Goal: Task Accomplishment & Management: Manage account settings

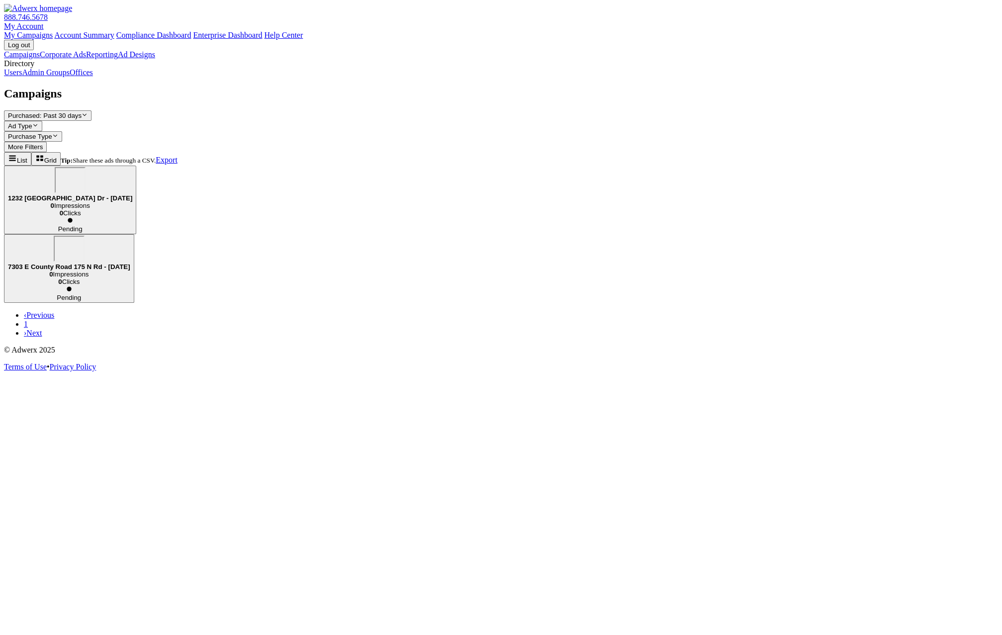
click at [44, 22] on link "My Account" at bounding box center [24, 26] width 40 height 8
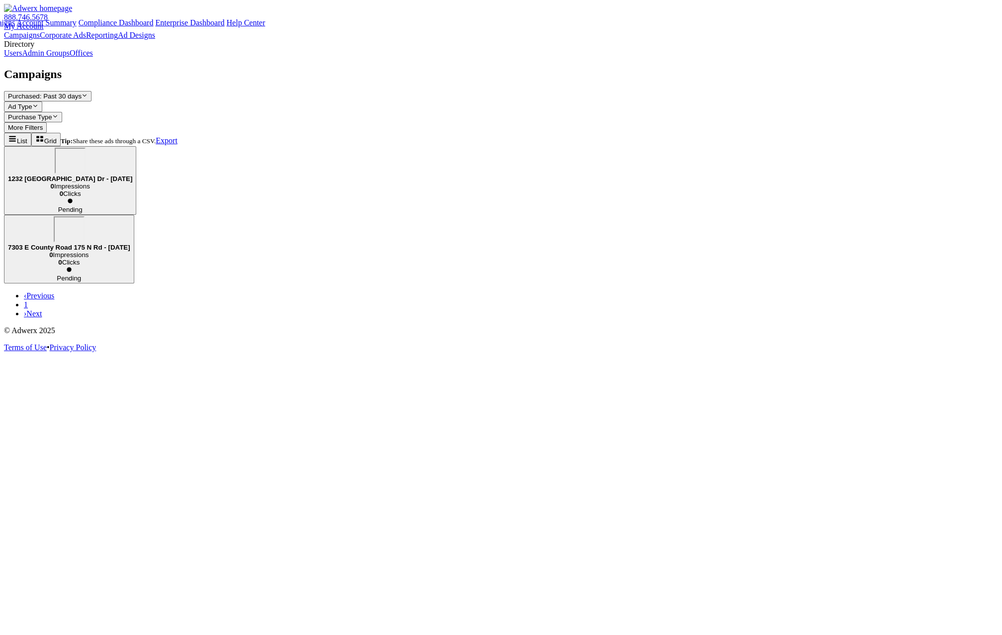
click at [76, 27] on link "Account Summary" at bounding box center [46, 22] width 60 height 8
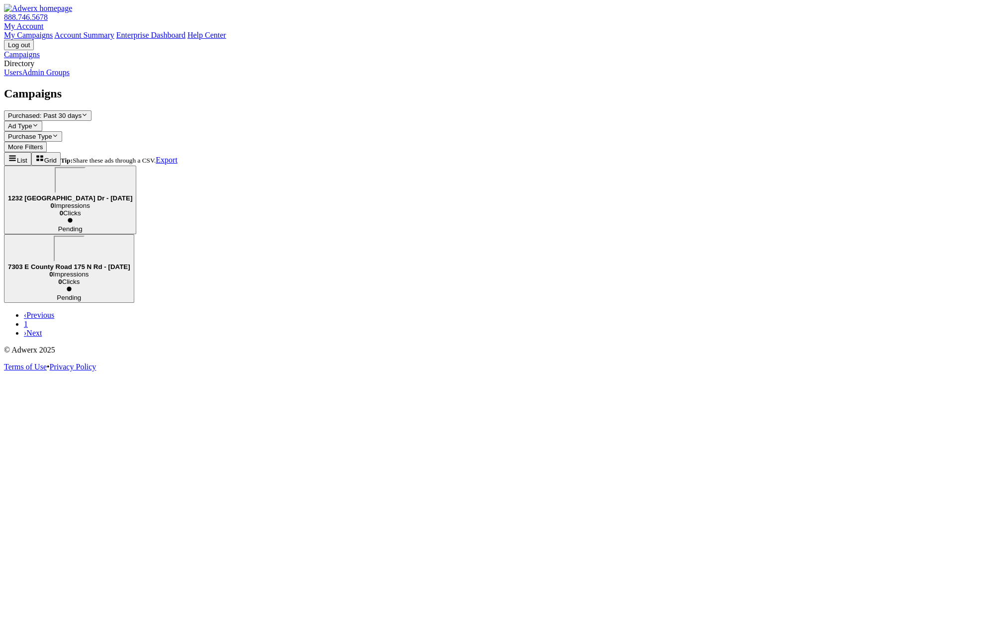
click at [22, 77] on link "Users" at bounding box center [13, 72] width 18 height 8
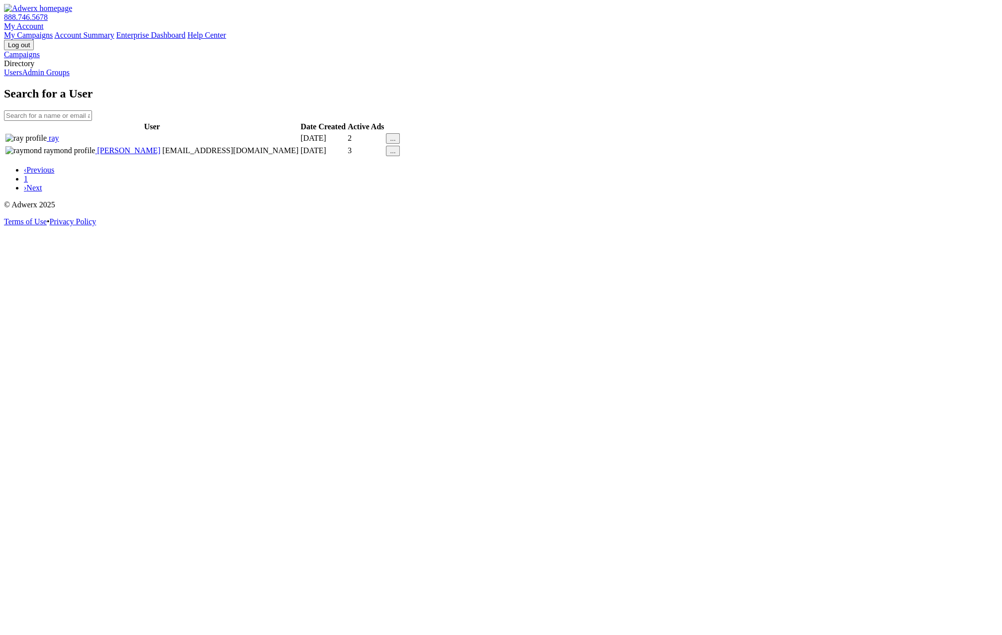
click at [395, 142] on div "..." at bounding box center [392, 138] width 5 height 7
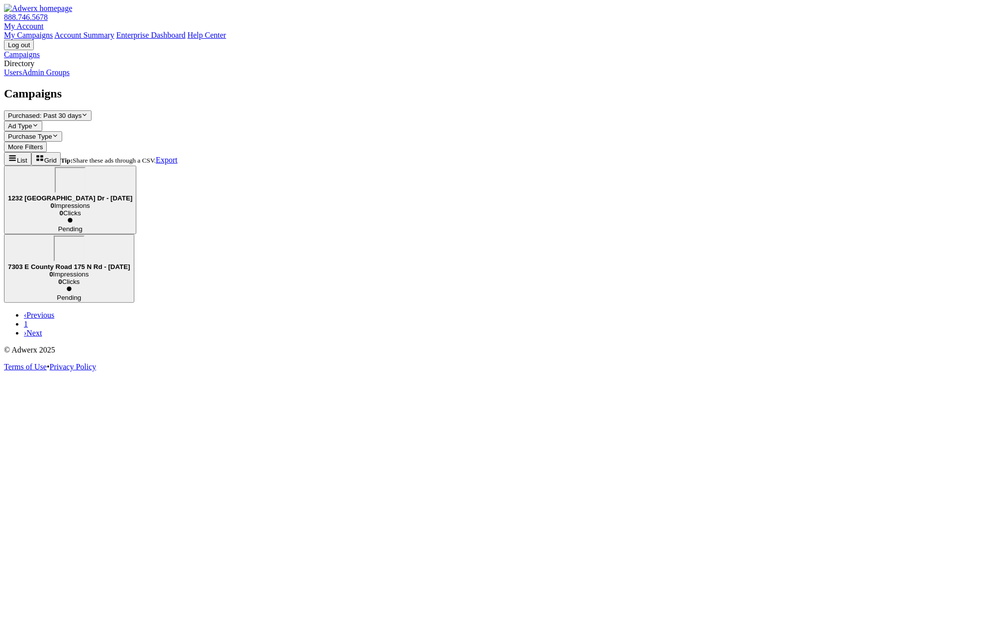
click at [22, 77] on link "Users" at bounding box center [13, 72] width 18 height 8
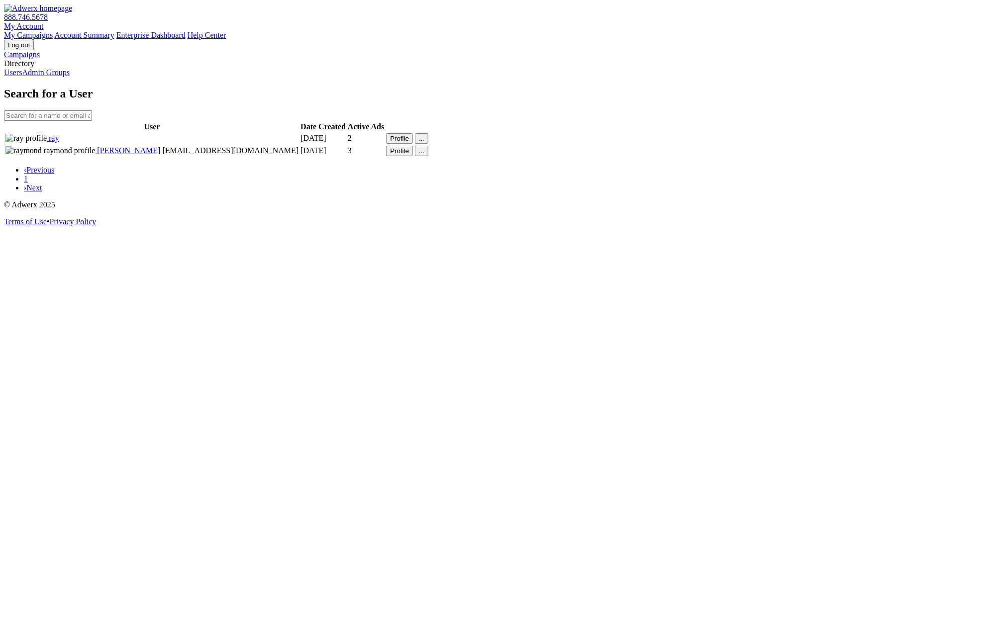
click at [413, 144] on button "Profile" at bounding box center [399, 138] width 27 height 10
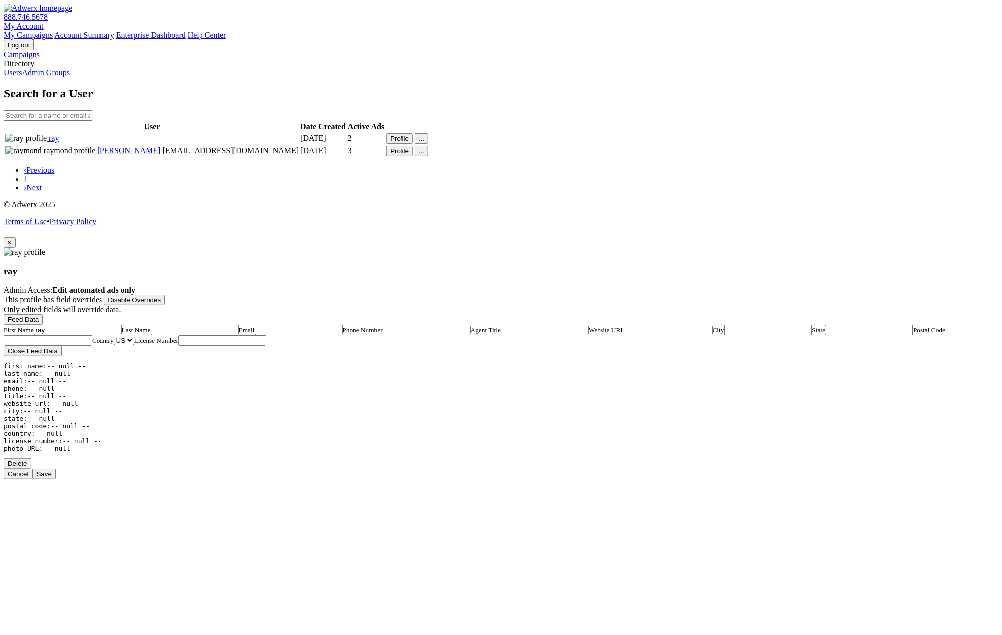
click at [122, 325] on input "ray" at bounding box center [78, 330] width 88 height 10
click at [56, 469] on button "Save" at bounding box center [44, 474] width 23 height 10
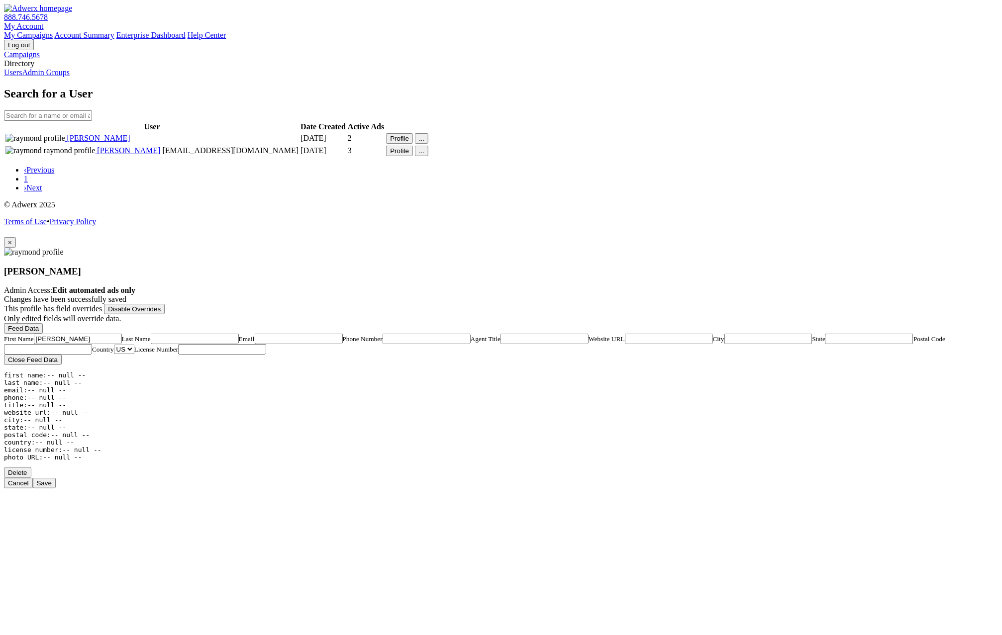
click at [122, 334] on input "[PERSON_NAME]" at bounding box center [78, 339] width 88 height 10
type input "raymond ruiz"
click at [56, 478] on button "Save" at bounding box center [44, 483] width 23 height 10
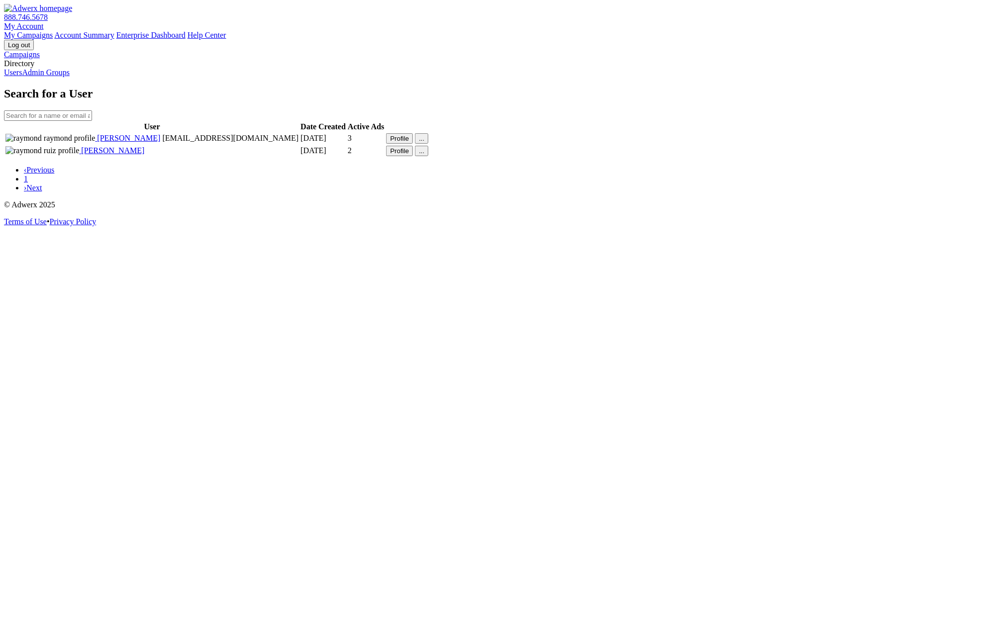
click at [812, 192] on div "Search for a User User Date Created Active Ads raymond raymond [EMAIL_ADDRESS][…" at bounding box center [501, 139] width 994 height 105
click at [413, 144] on button "Profile" at bounding box center [399, 138] width 27 height 10
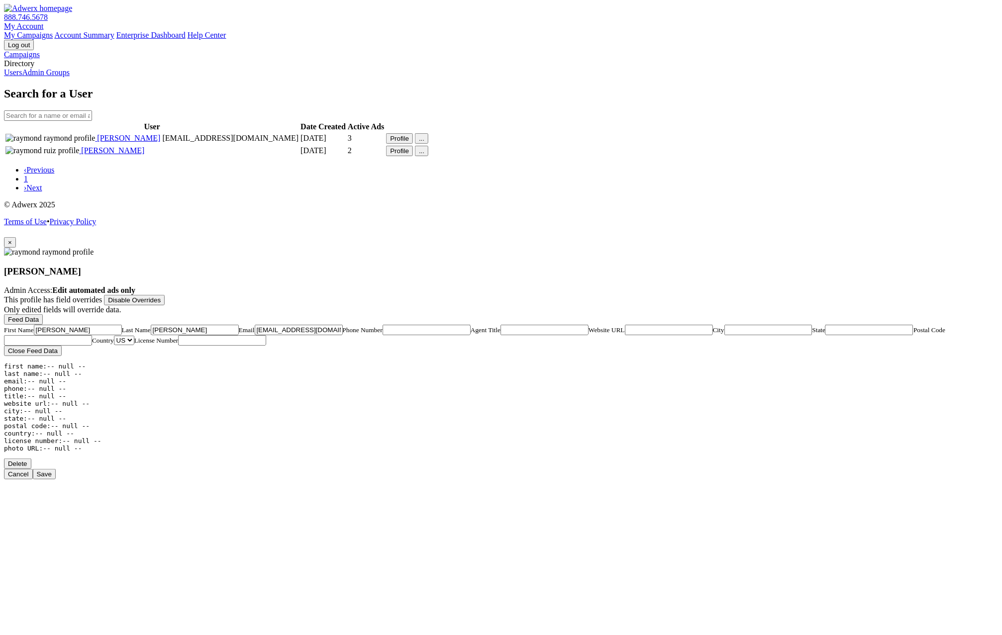
click at [16, 237] on button "×" at bounding box center [10, 242] width 12 height 10
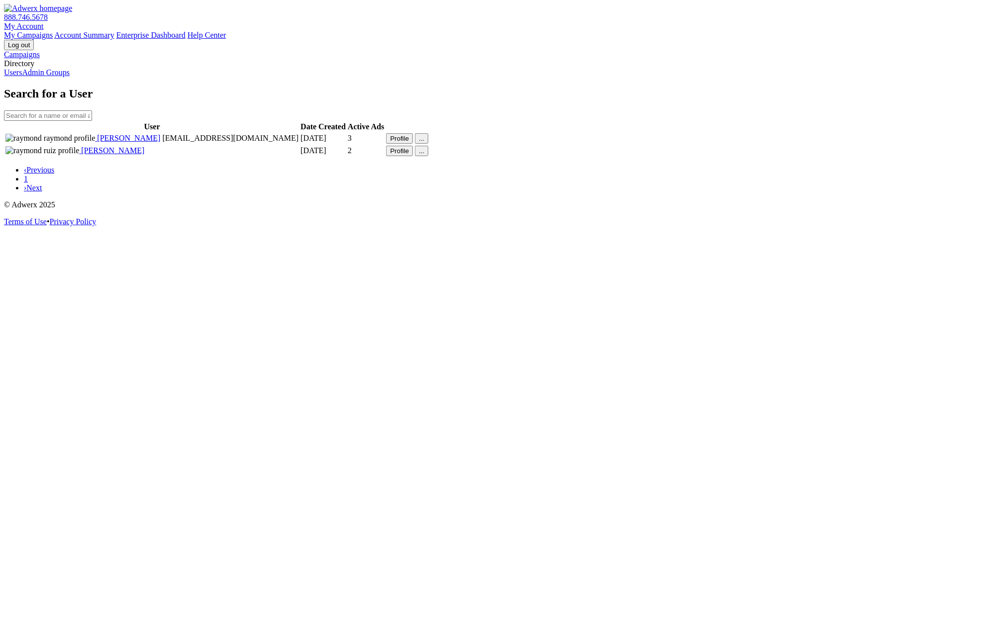
click at [413, 156] on button "Profile" at bounding box center [399, 151] width 27 height 10
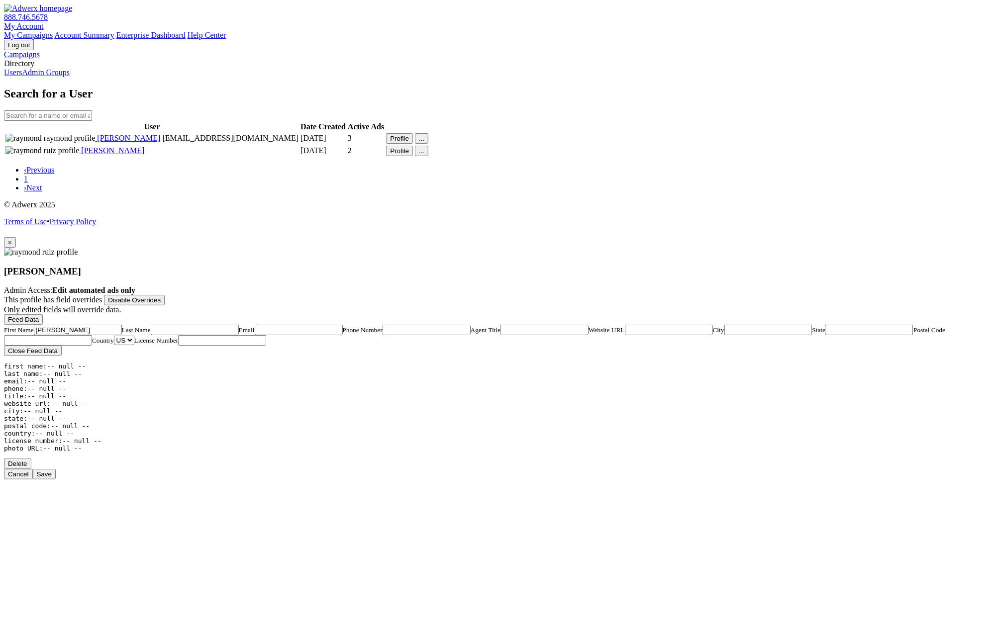
click at [122, 325] on input "raymond ruiz" at bounding box center [78, 330] width 88 height 10
type input "r"
type input "Rey"
click at [56, 469] on button "Save" at bounding box center [44, 474] width 23 height 10
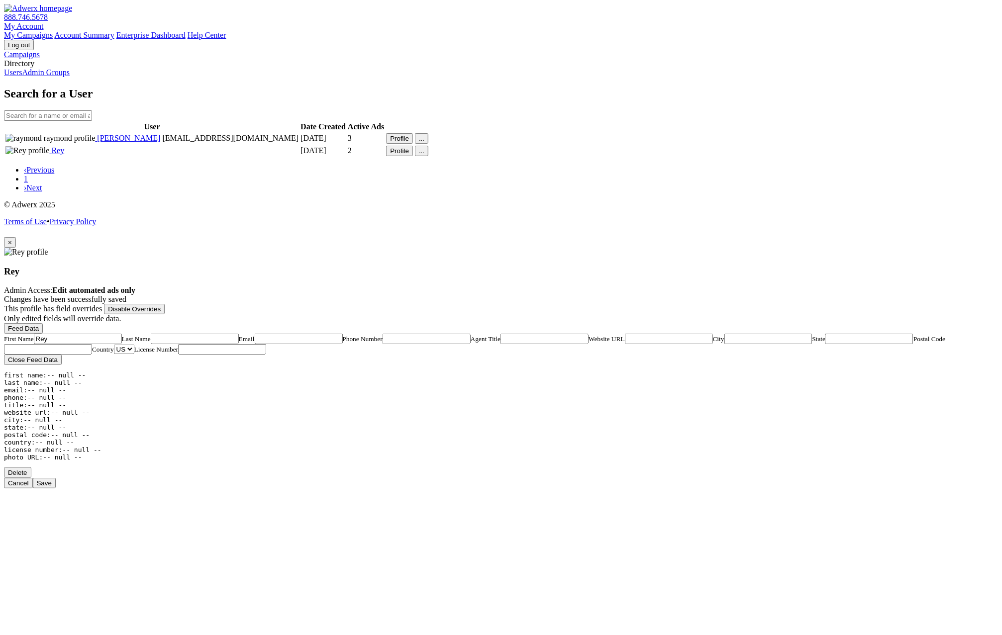
click at [43, 323] on button "Feed Data" at bounding box center [23, 328] width 39 height 10
click at [62, 355] on button "Close Feed Data" at bounding box center [33, 360] width 58 height 10
click at [12, 239] on span "×" at bounding box center [10, 242] width 4 height 7
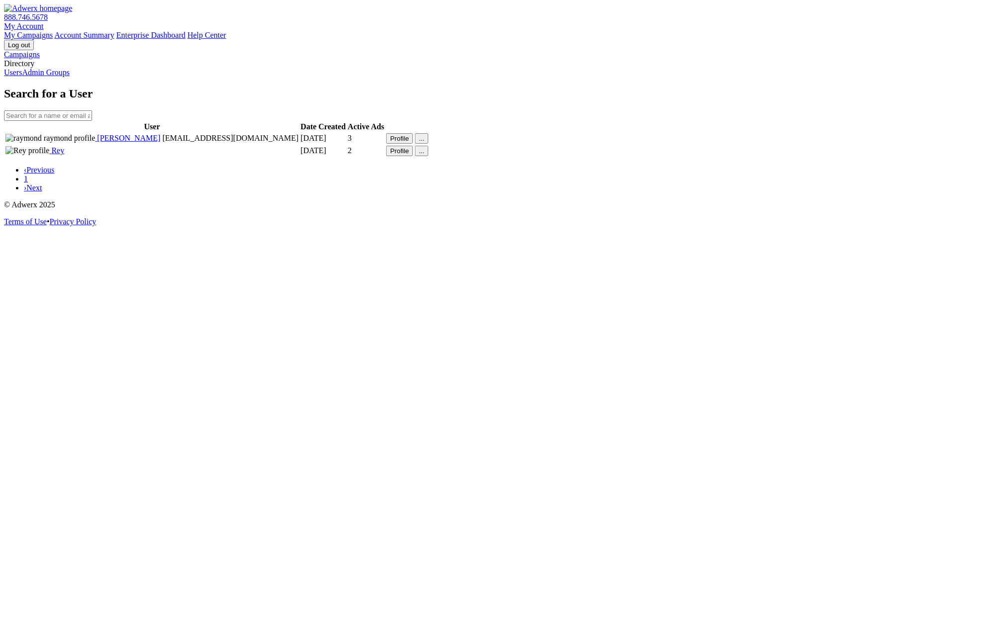
click at [413, 144] on button "Profile" at bounding box center [399, 138] width 27 height 10
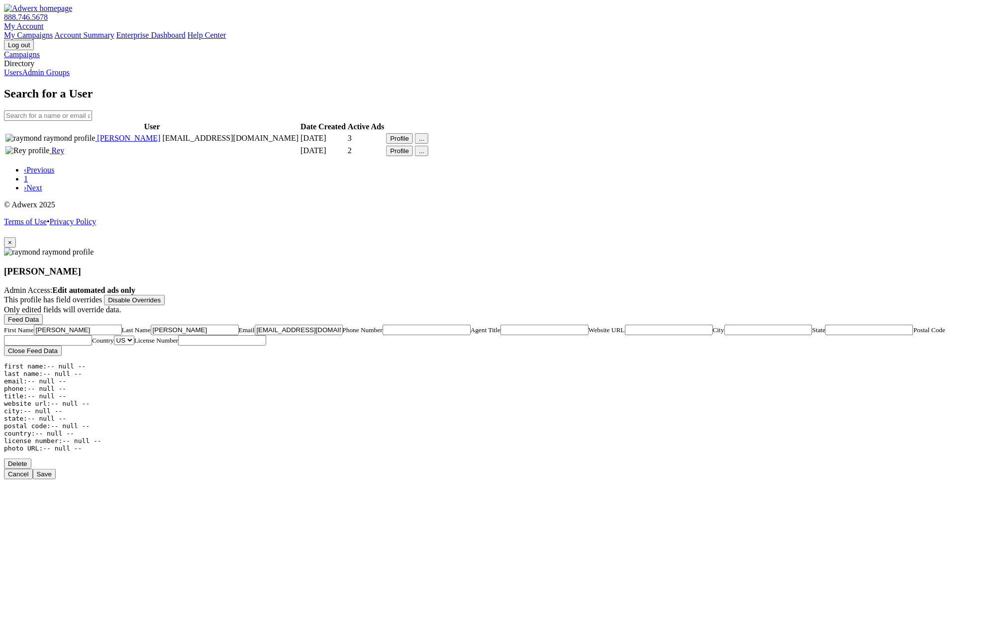
click at [43, 314] on button "Feed Data" at bounding box center [23, 319] width 39 height 10
click at [62, 346] on button "Close Feed Data" at bounding box center [33, 351] width 58 height 10
drag, startPoint x: 577, startPoint y: 166, endPoint x: 471, endPoint y: 164, distance: 105.9
click at [471, 248] on div "raymond raymond Admin Access: Edit automated ads only This profile has field ov…" at bounding box center [501, 350] width 994 height 204
click at [12, 239] on span "×" at bounding box center [10, 242] width 4 height 7
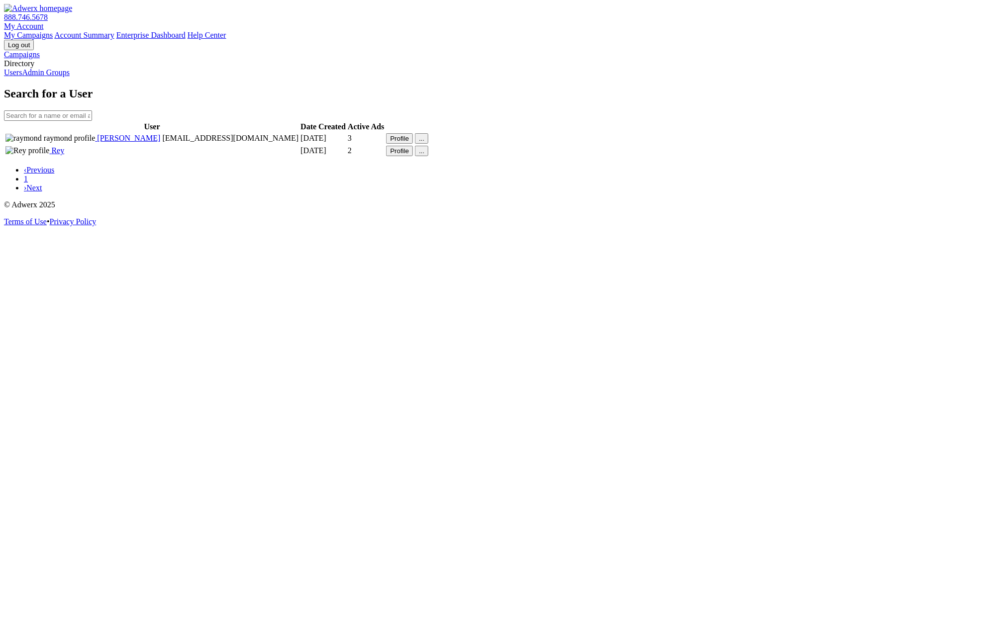
click at [50, 77] on link "Admin Groups" at bounding box center [46, 72] width 48 height 8
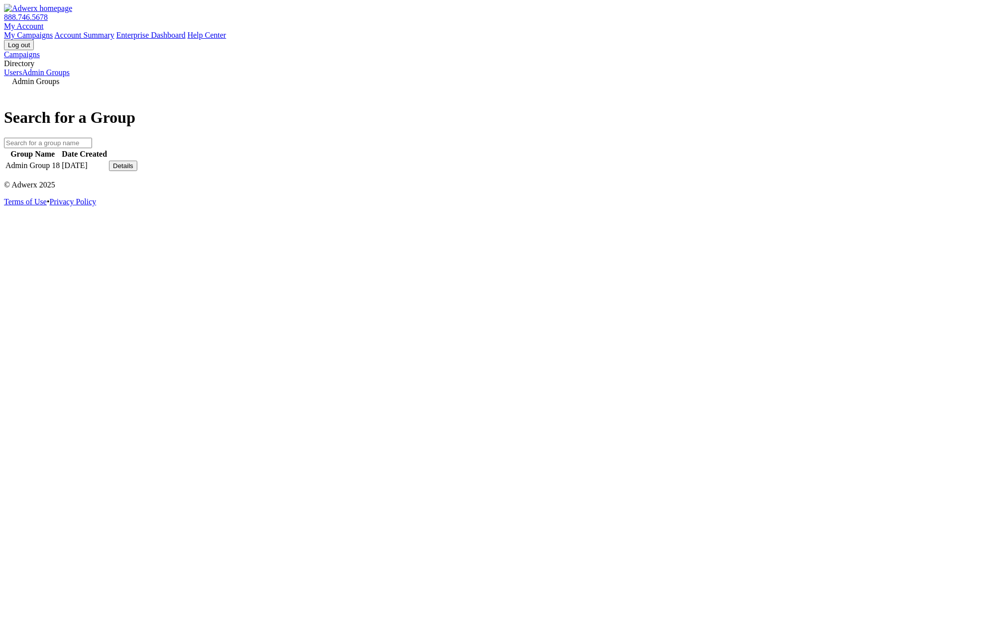
click at [137, 171] on button "Details" at bounding box center [123, 166] width 28 height 10
click at [752, 162] on link "View Group" at bounding box center [732, 158] width 39 height 8
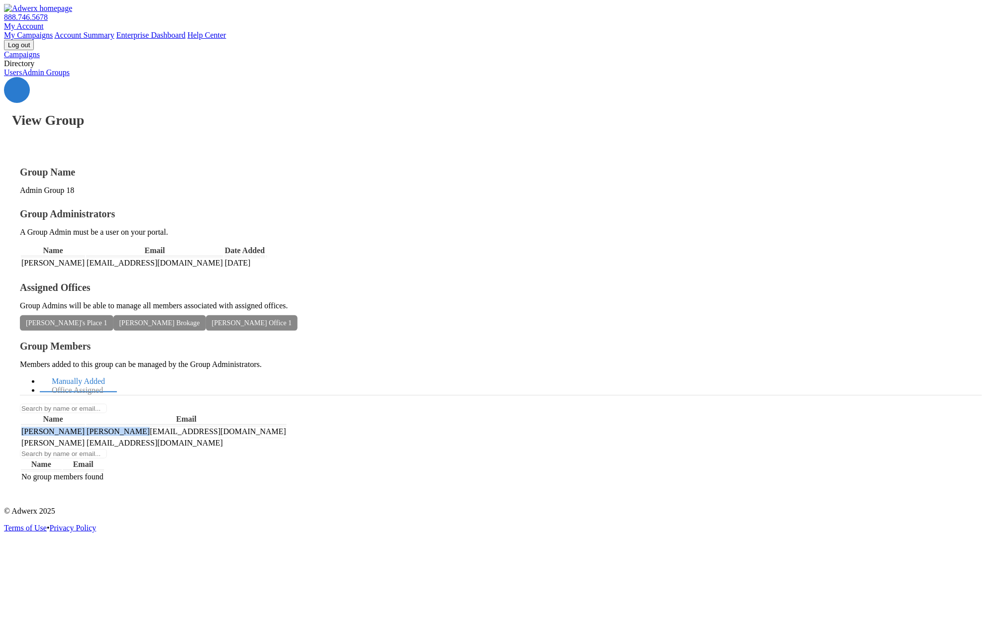
drag, startPoint x: 764, startPoint y: 238, endPoint x: 768, endPoint y: 241, distance: 5.3
click at [286, 426] on tr "Jon jon jon@gmail.com" at bounding box center [154, 431] width 266 height 10
click at [286, 426] on td "[PERSON_NAME][EMAIL_ADDRESS][DOMAIN_NAME]" at bounding box center [186, 431] width 200 height 10
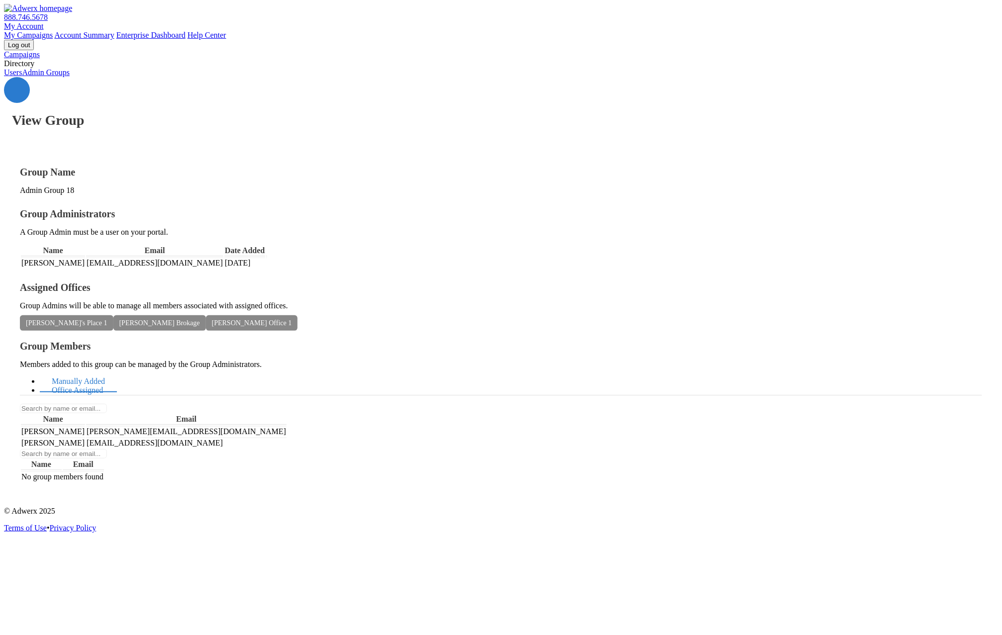
click at [115, 380] on link "Office Assigned" at bounding box center [77, 390] width 75 height 21
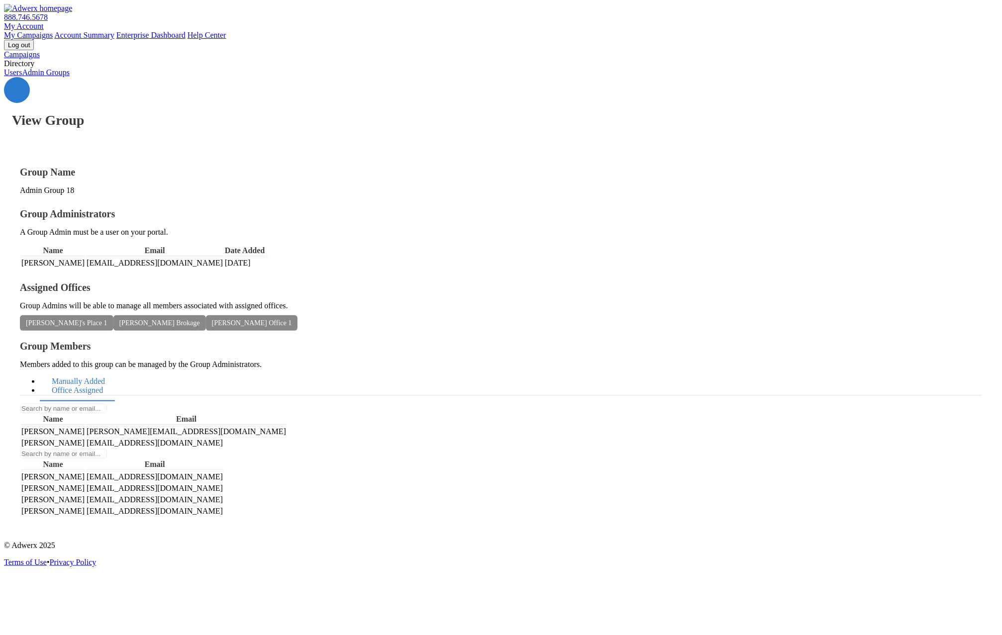
click at [117, 371] on link "Manually Added" at bounding box center [78, 381] width 77 height 21
click at [22, 77] on link "Users" at bounding box center [13, 72] width 18 height 8
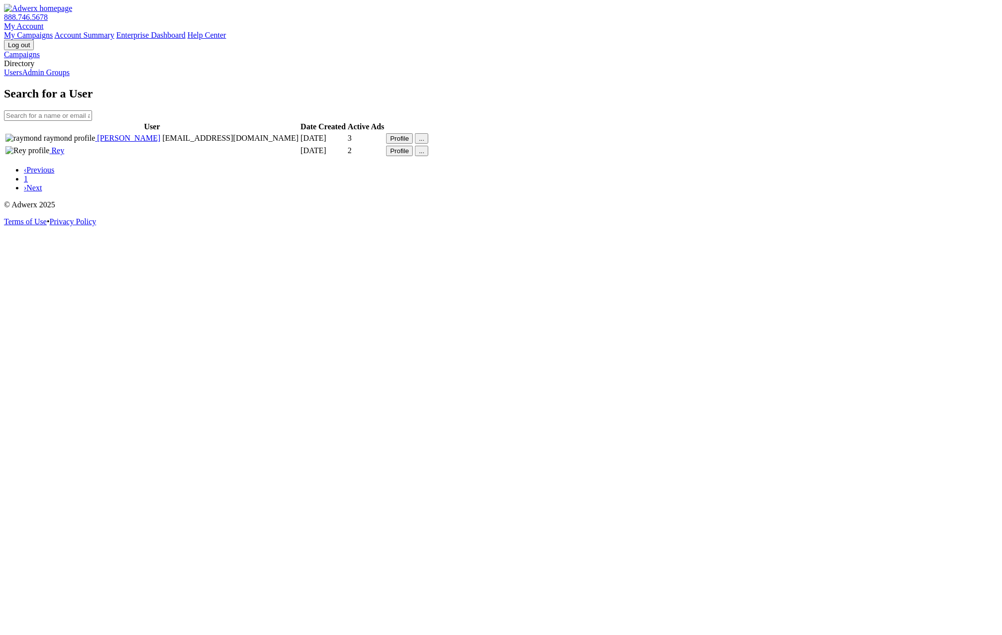
click at [55, 77] on link "Admin Groups" at bounding box center [46, 72] width 48 height 8
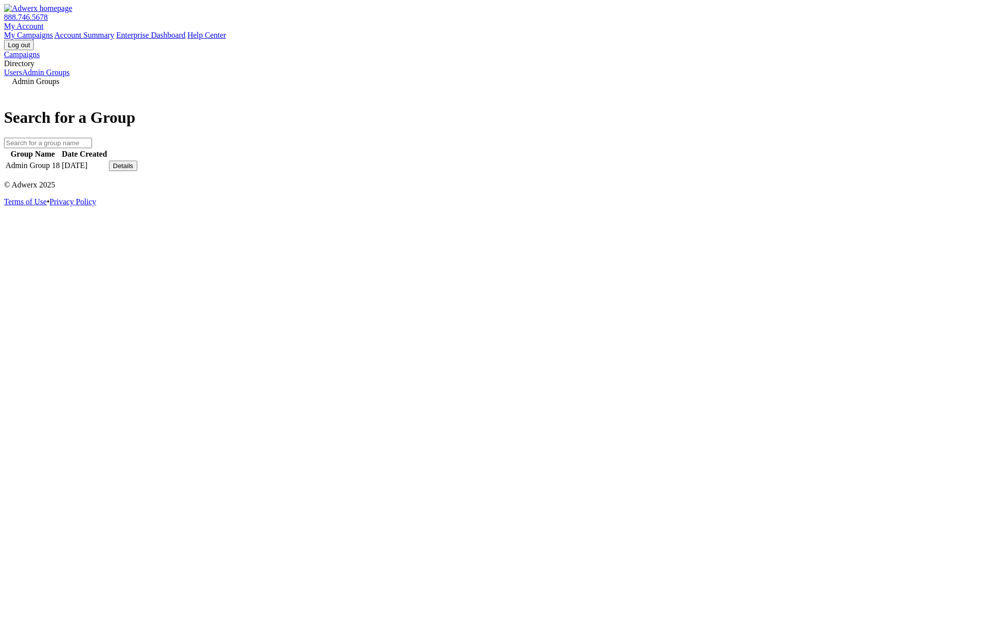
click at [22, 77] on link "Users" at bounding box center [13, 72] width 18 height 8
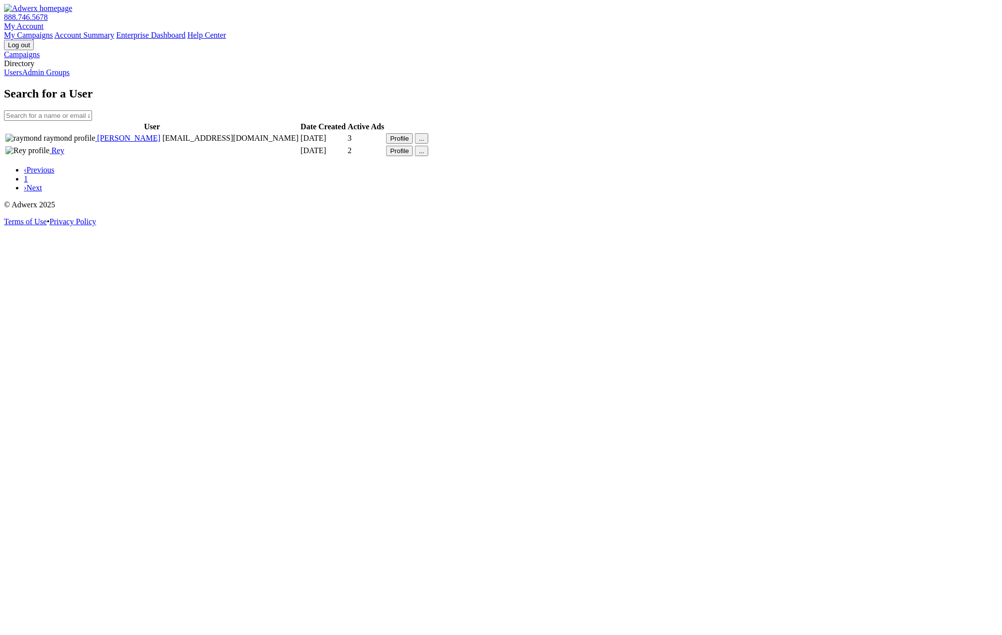
click at [49, 77] on link "Admin Groups" at bounding box center [46, 72] width 48 height 8
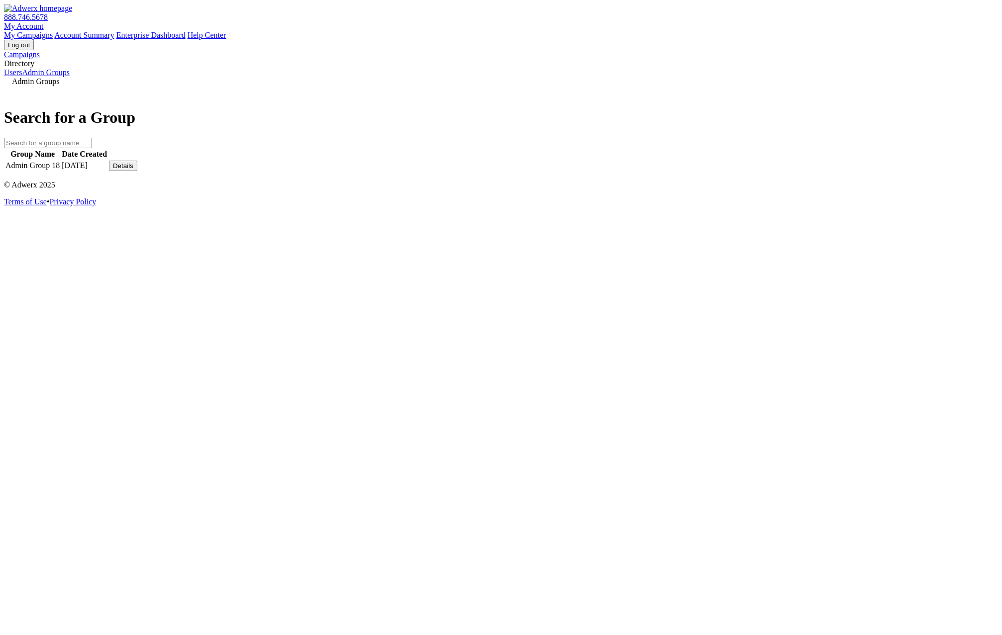
click at [138, 172] on td "Details" at bounding box center [122, 165] width 29 height 11
click at [133, 170] on div "Details" at bounding box center [123, 165] width 20 height 7
click at [752, 162] on link "View Group" at bounding box center [732, 158] width 39 height 8
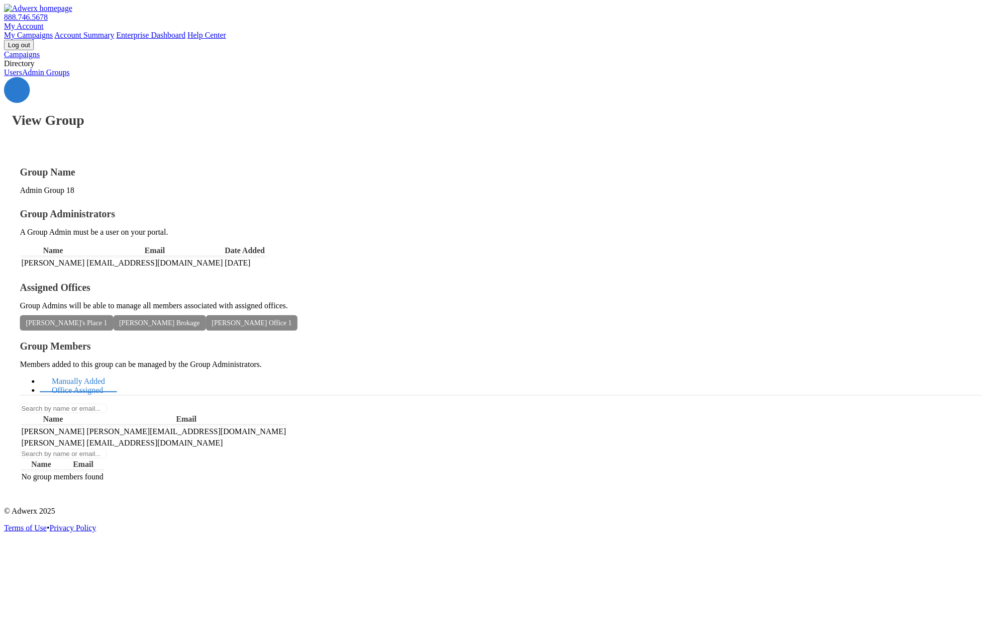
click at [115, 380] on link "Office Assigned" at bounding box center [77, 390] width 75 height 21
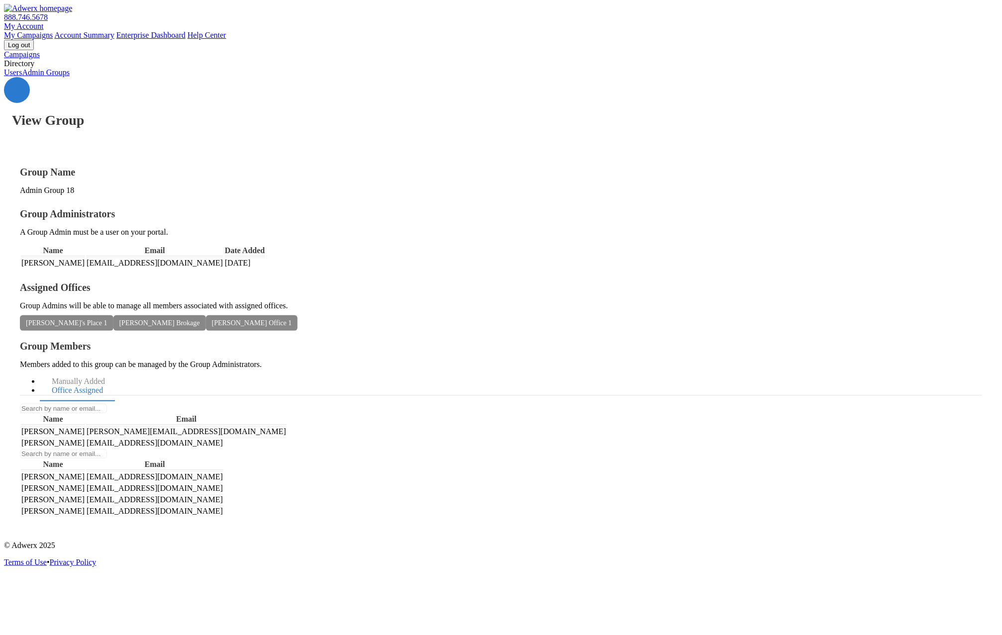
click at [298, 315] on span "[PERSON_NAME] Office 1" at bounding box center [252, 322] width 92 height 15
click at [22, 77] on link "Users" at bounding box center [13, 72] width 18 height 8
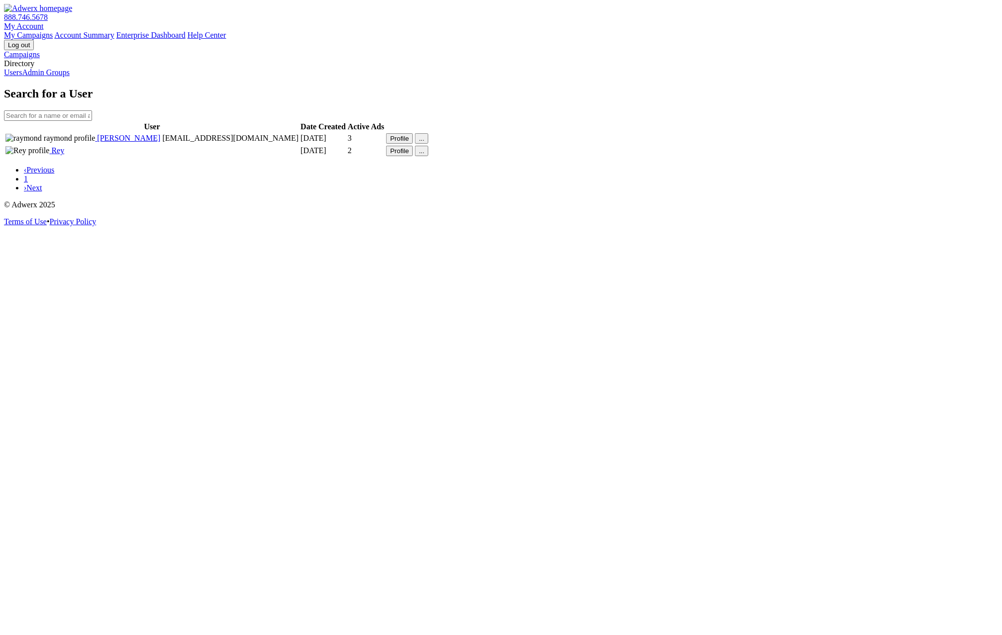
click at [70, 77] on link "Admin Groups" at bounding box center [46, 72] width 48 height 8
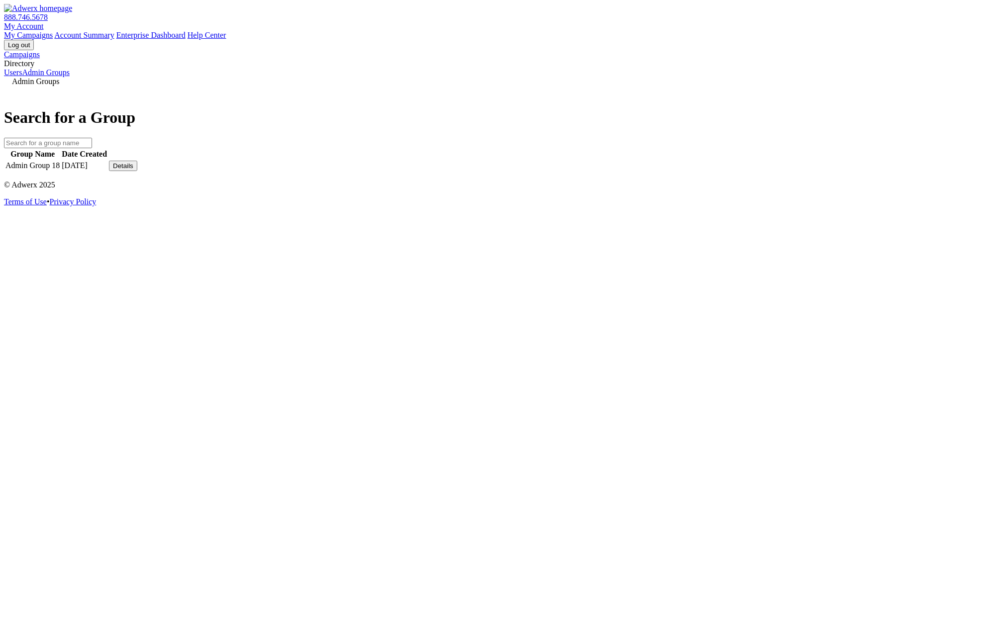
click at [22, 77] on link "Users" at bounding box center [13, 72] width 18 height 8
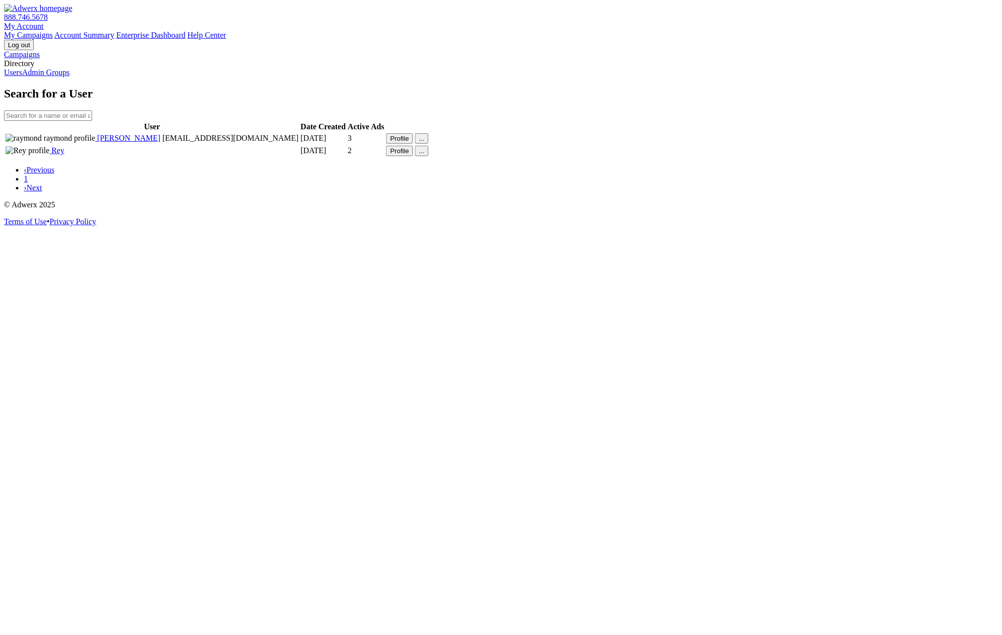
click at [70, 77] on link "Admin Groups" at bounding box center [46, 72] width 48 height 8
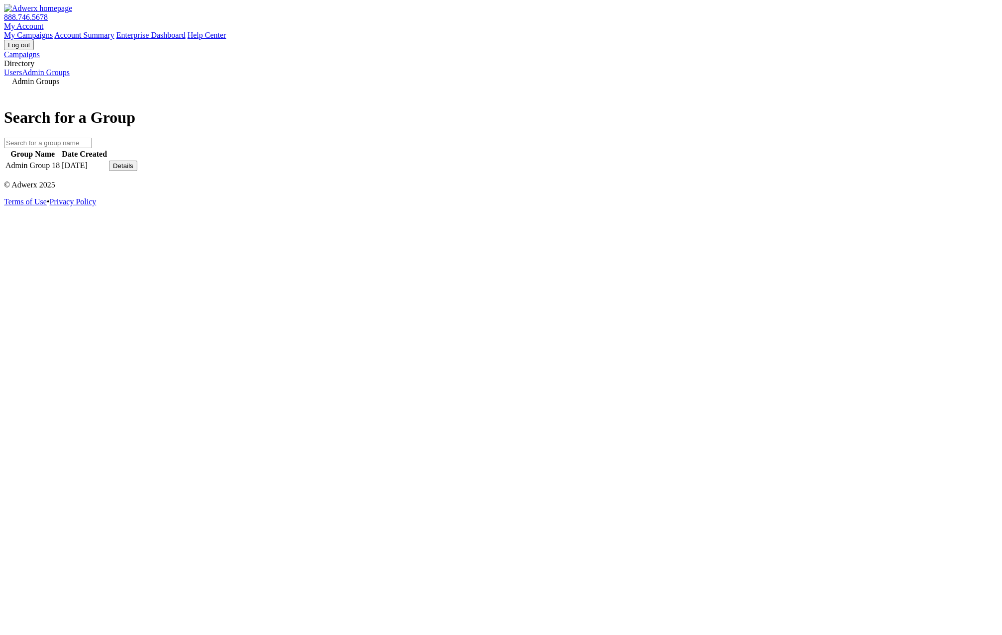
click at [133, 170] on div "Details" at bounding box center [123, 165] width 20 height 7
click at [737, 162] on link "View Group" at bounding box center [732, 158] width 39 height 8
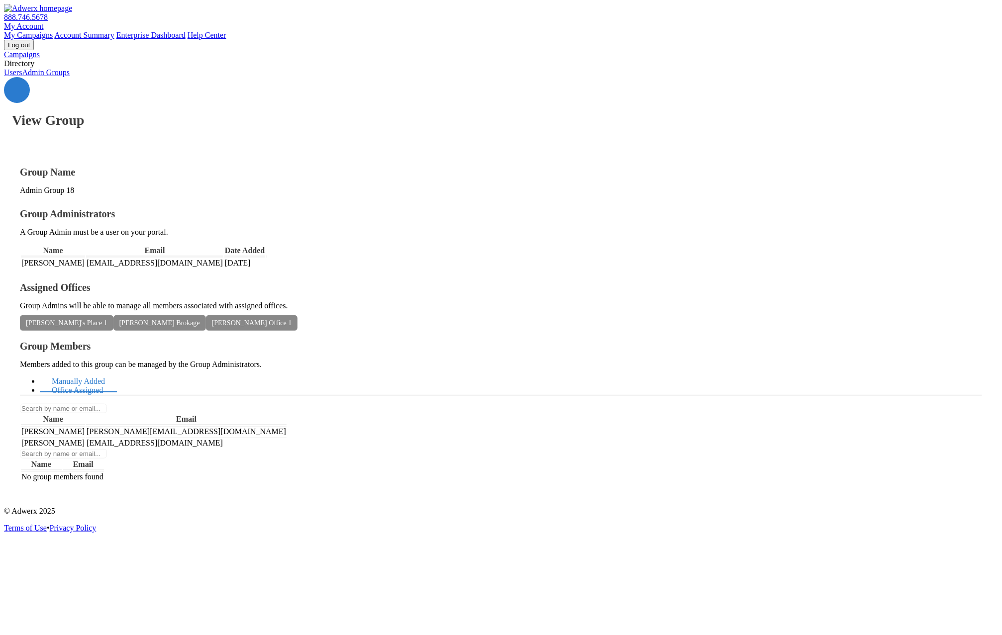
click at [115, 380] on link "Office Assigned" at bounding box center [77, 390] width 75 height 21
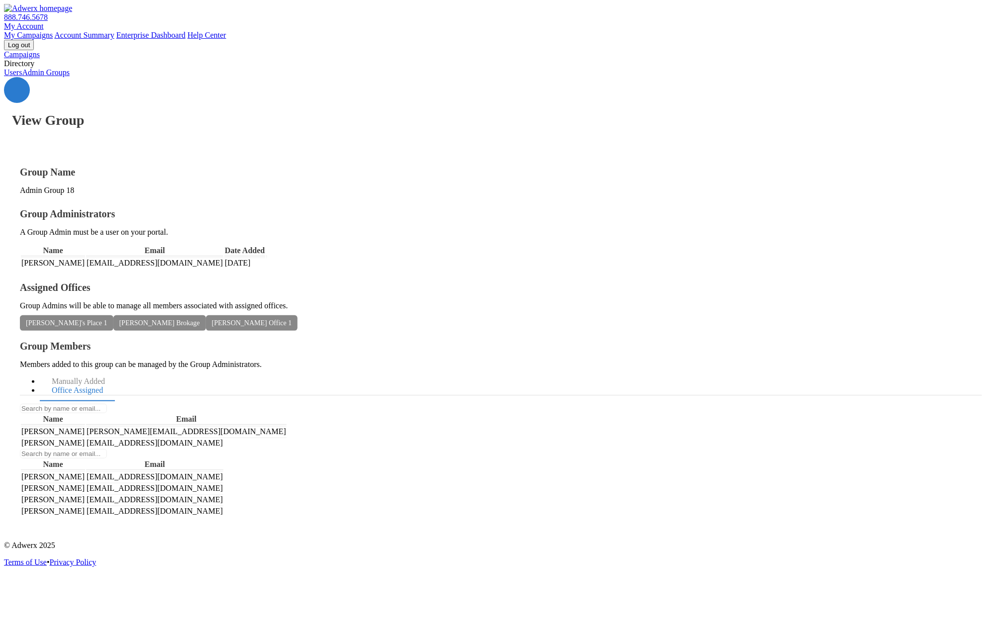
click at [22, 77] on link "Users" at bounding box center [13, 72] width 18 height 8
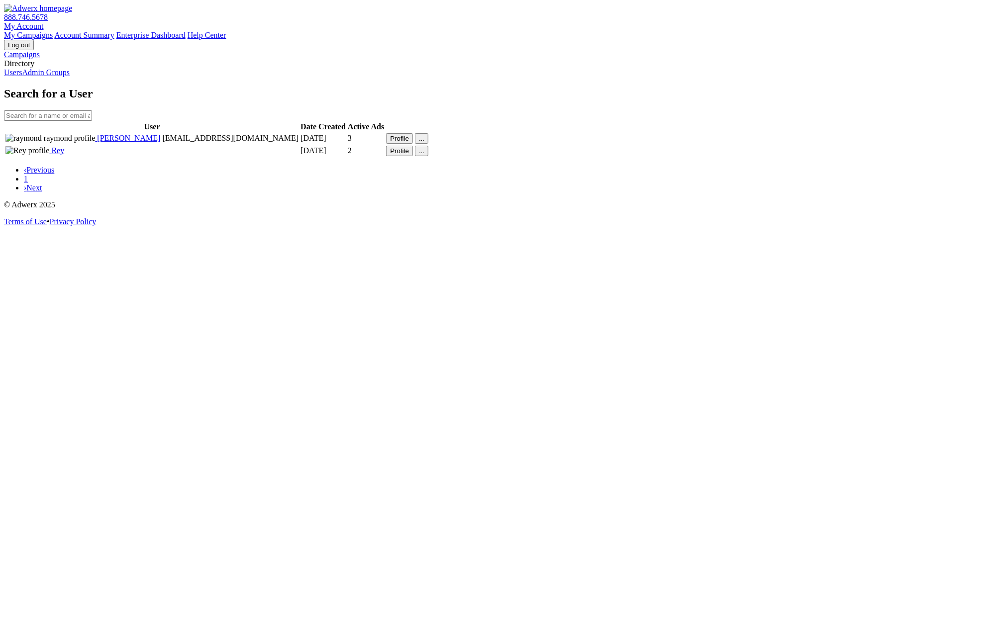
click at [160, 142] on span "[PERSON_NAME]" at bounding box center [127, 138] width 65 height 8
click at [64, 155] on span "Rey" at bounding box center [56, 150] width 15 height 8
click at [70, 77] on link "Admin Groups" at bounding box center [46, 72] width 48 height 8
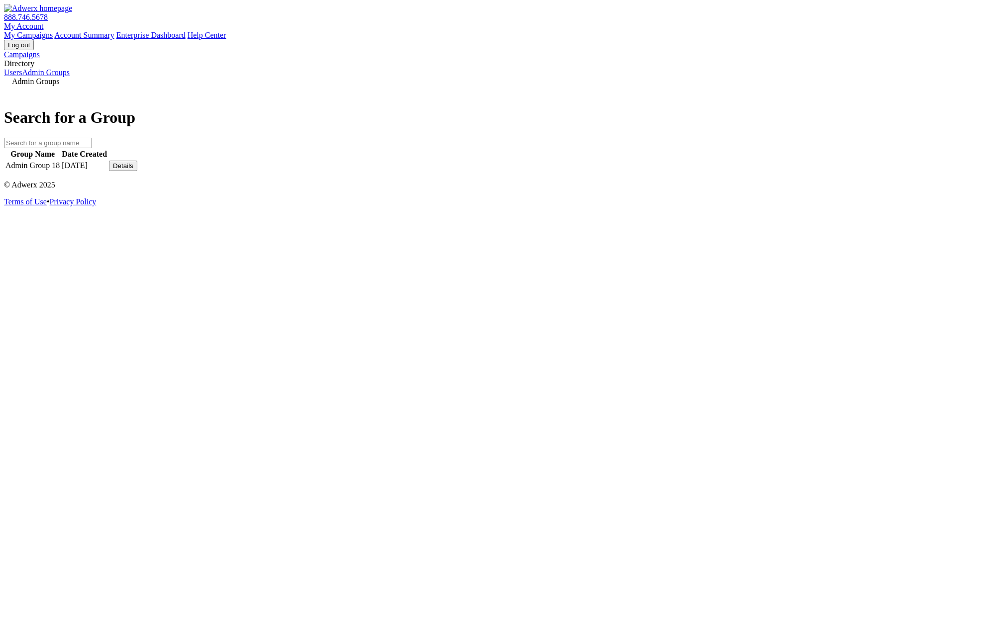
click at [137, 171] on button "Details" at bounding box center [123, 166] width 28 height 10
click at [742, 162] on link "View Group" at bounding box center [732, 158] width 39 height 8
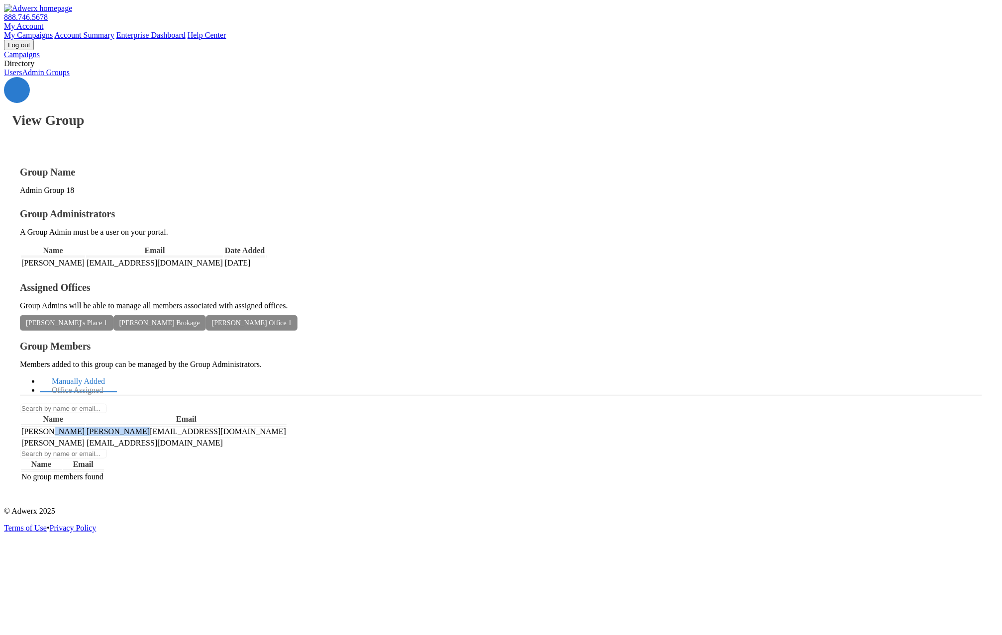
drag, startPoint x: 739, startPoint y: 245, endPoint x: 725, endPoint y: 242, distance: 14.6
click at [286, 426] on tr "Jon jon jon@gmail.com" at bounding box center [154, 431] width 266 height 10
click at [85, 438] on td "raymond raymond" at bounding box center [53, 443] width 64 height 10
click at [115, 380] on link "Office Assigned" at bounding box center [77, 390] width 75 height 21
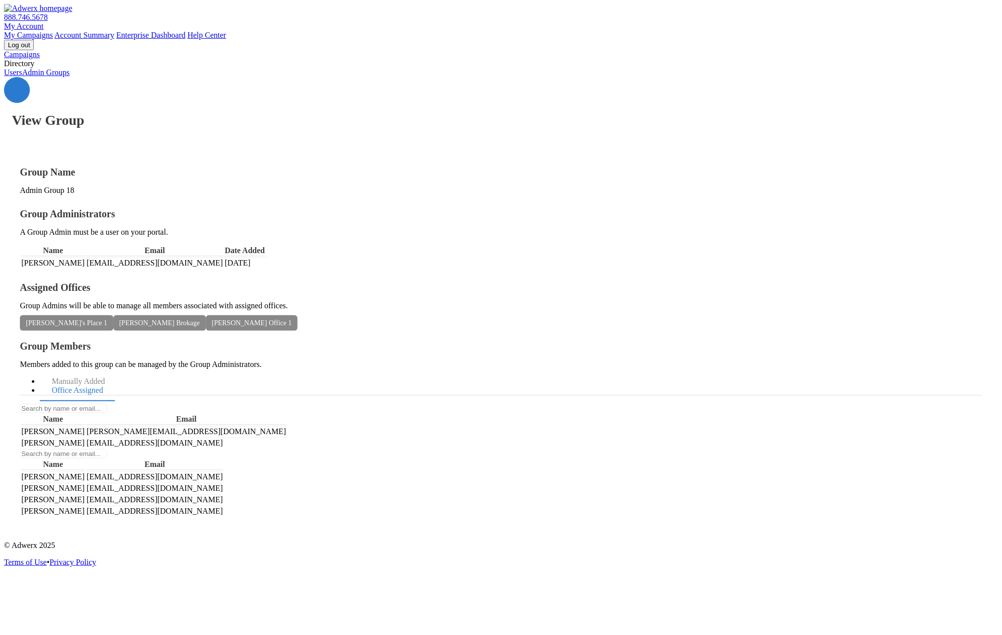
click at [22, 77] on link "Users" at bounding box center [13, 72] width 18 height 8
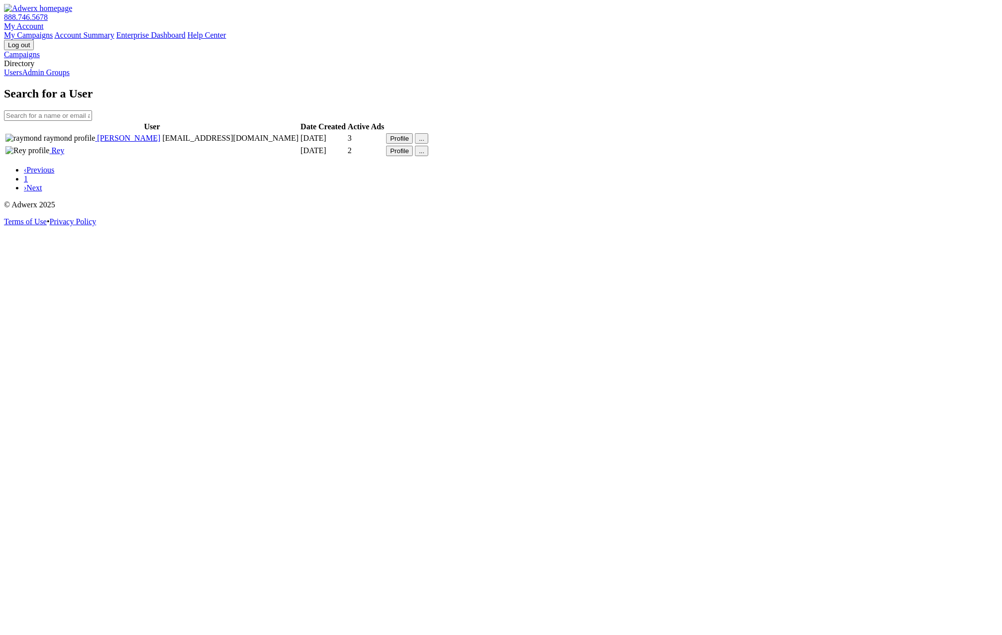
click at [95, 143] on img at bounding box center [50, 138] width 90 height 9
click at [55, 77] on link "Admin Groups" at bounding box center [46, 72] width 48 height 8
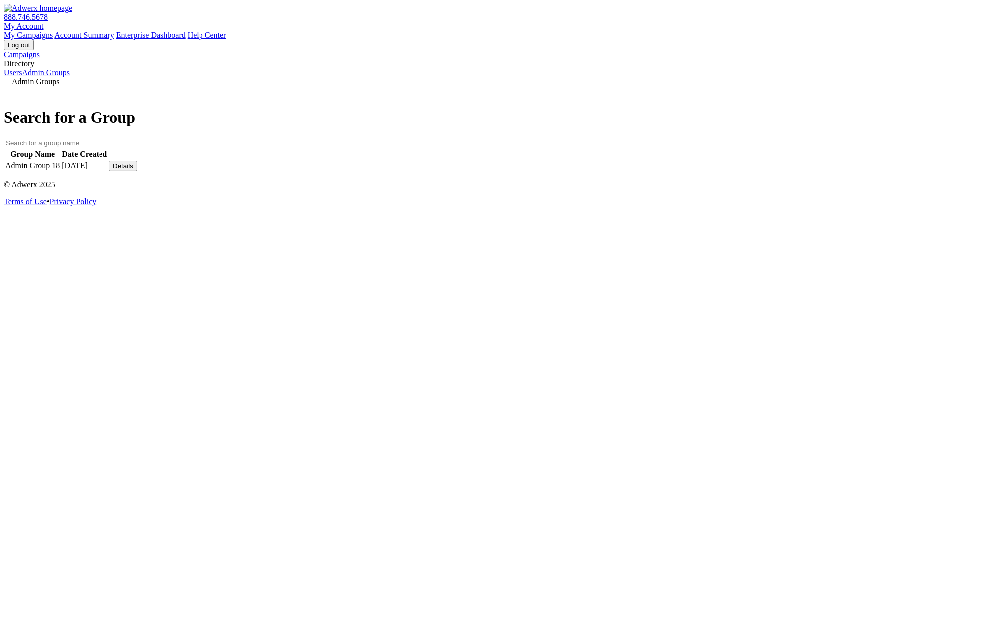
click at [137, 171] on button "Details" at bounding box center [123, 166] width 28 height 10
click at [737, 162] on link "View Group" at bounding box center [732, 158] width 39 height 8
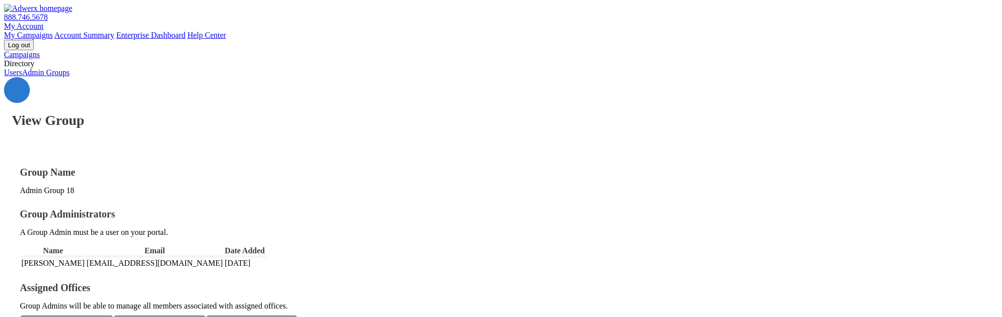
click at [464, 318] on div "Jon's Place 1 Carrie Underwood Brokage Raymond Office 1" at bounding box center [501, 322] width 962 height 9
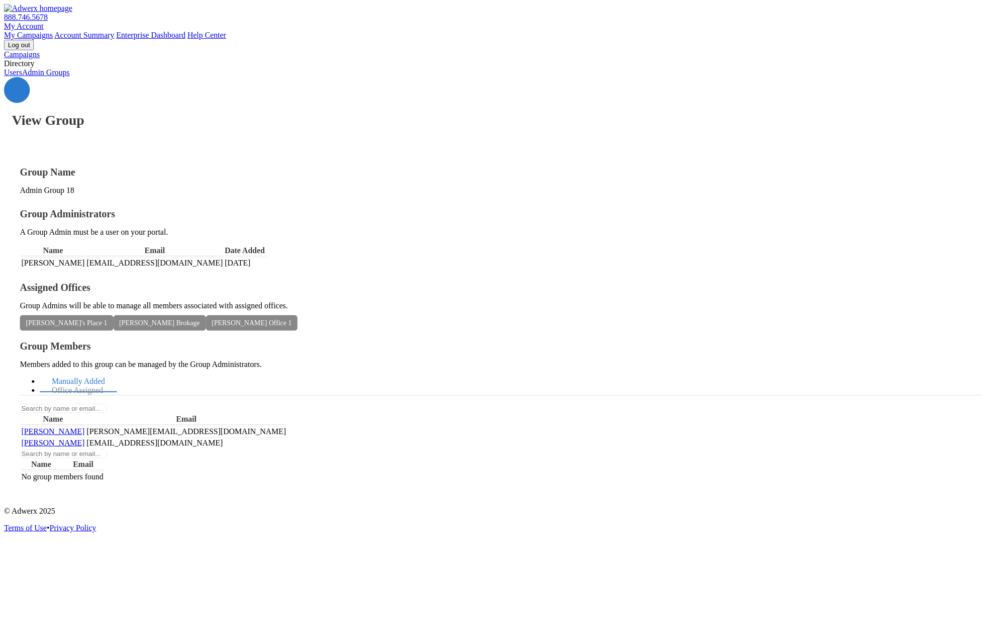
drag, startPoint x: 653, startPoint y: 462, endPoint x: 626, endPoint y: 377, distance: 90.0
click at [653, 452] on div "View Group Group Name Admin Group 18 Group Administrators A Group Admin must be…" at bounding box center [501, 288] width 994 height 422
click at [115, 380] on link "Office Assigned" at bounding box center [77, 390] width 75 height 21
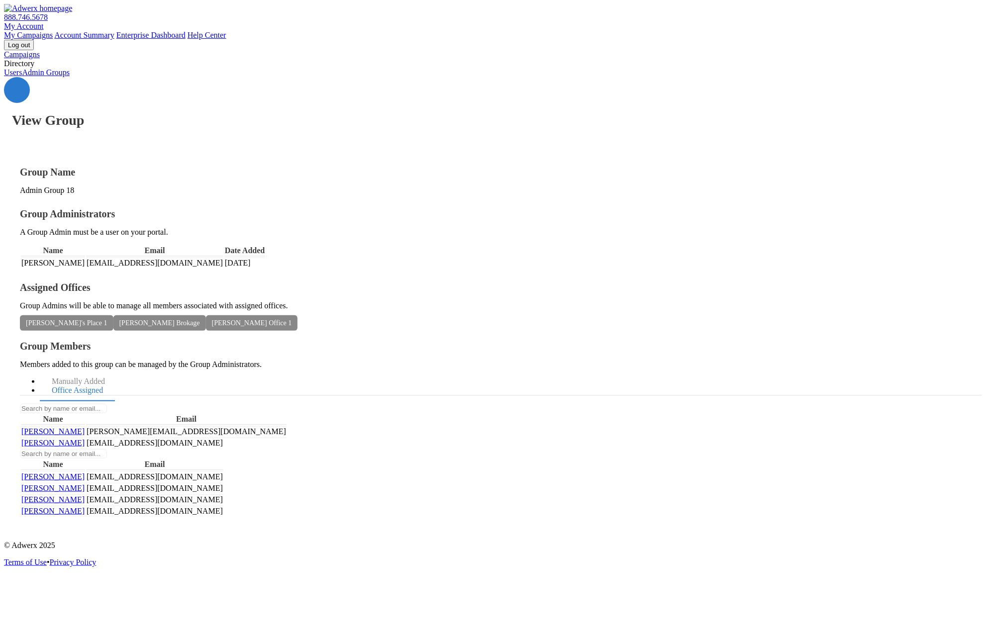
click at [85, 472] on span "[PERSON_NAME]" at bounding box center [52, 476] width 63 height 8
click at [85, 484] on span "[PERSON_NAME]" at bounding box center [52, 488] width 63 height 8
click at [85, 495] on span "[PERSON_NAME]" at bounding box center [52, 499] width 63 height 8
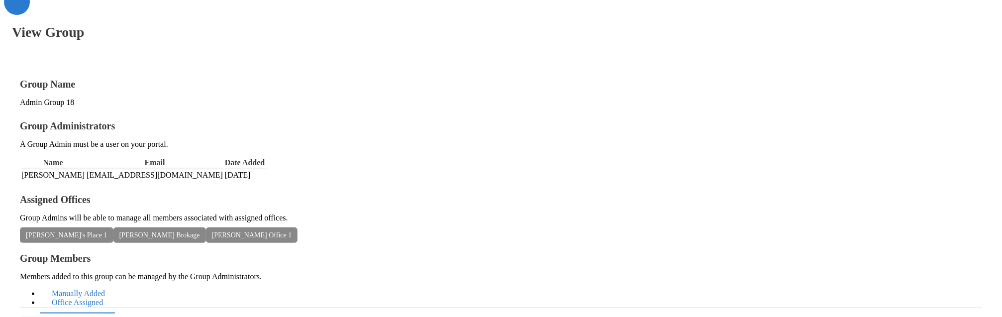
click at [117, 283] on link "Manually Added" at bounding box center [78, 293] width 77 height 21
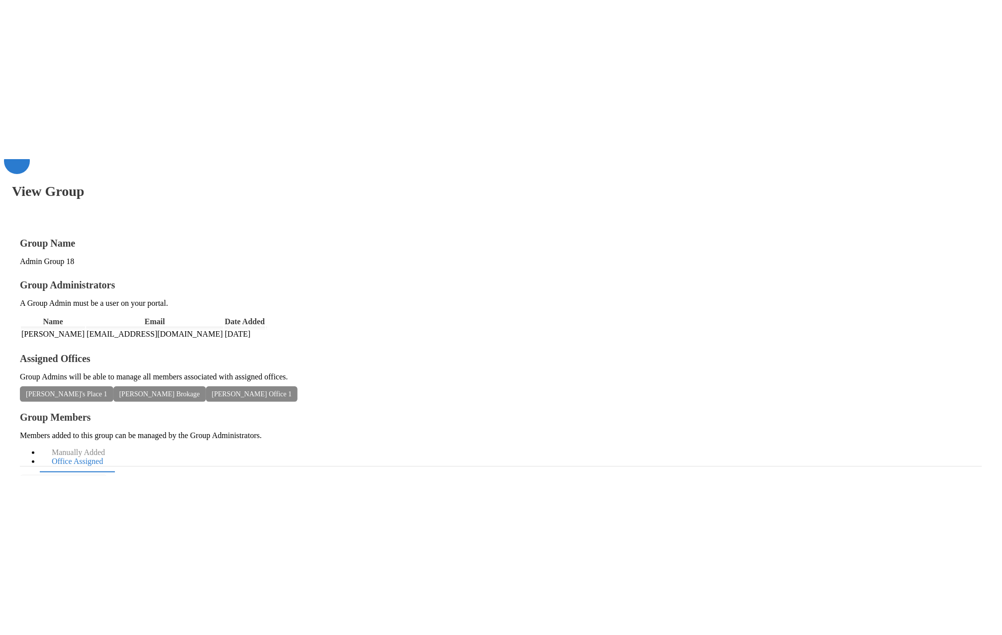
scroll to position [0, 0]
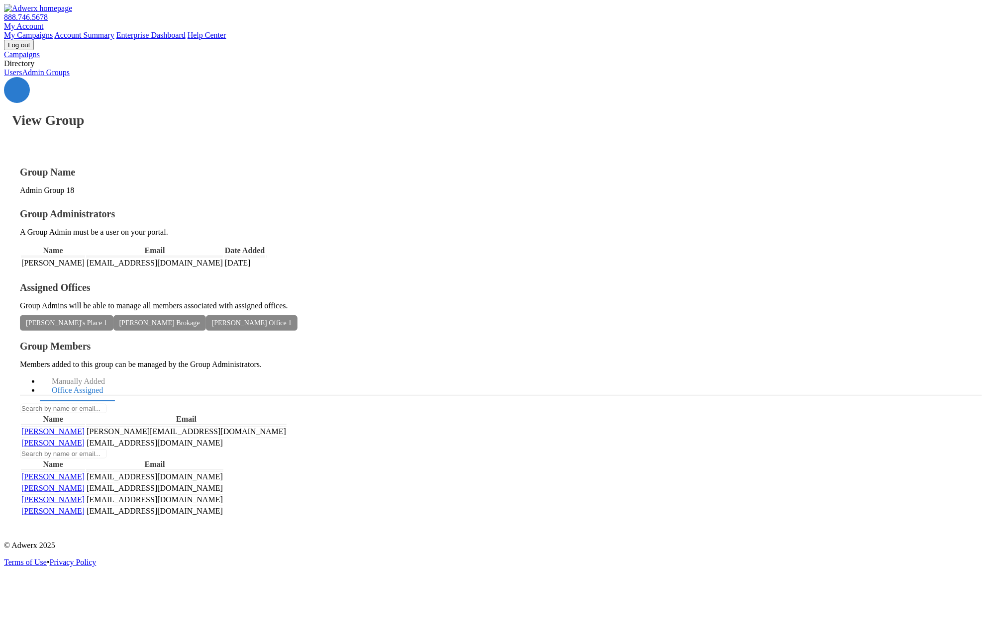
drag, startPoint x: 179, startPoint y: 285, endPoint x: 180, endPoint y: 278, distance: 7.5
click at [113, 315] on span "[PERSON_NAME]'s Place 1" at bounding box center [66, 322] width 93 height 15
click at [22, 77] on link "Users" at bounding box center [13, 72] width 18 height 8
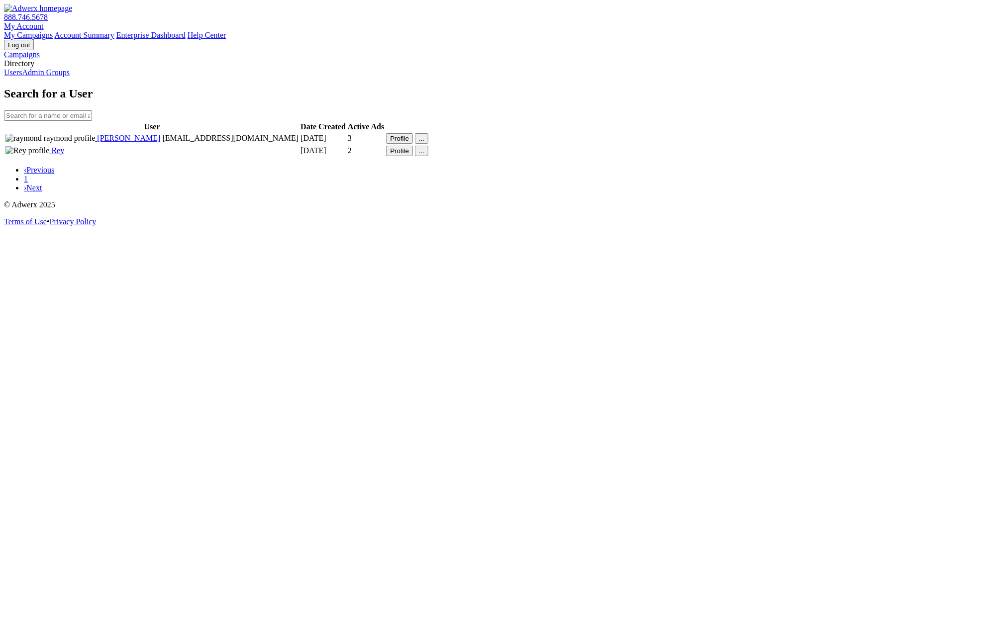
click at [413, 144] on button "Profile" at bounding box center [399, 138] width 27 height 10
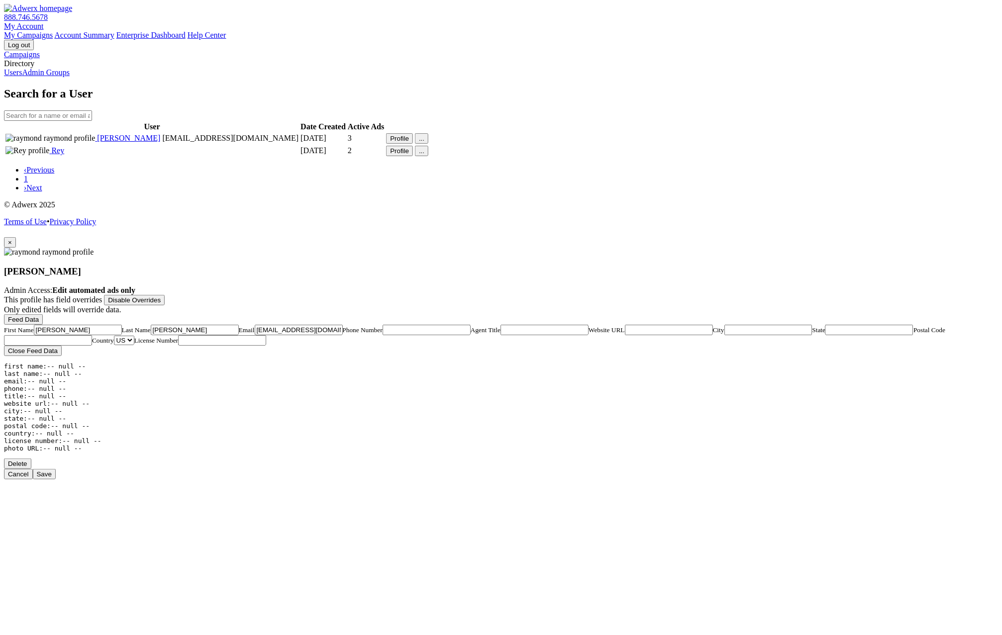
click at [12, 239] on span "×" at bounding box center [10, 242] width 4 height 7
